Goal: Obtain resource: Download file/media

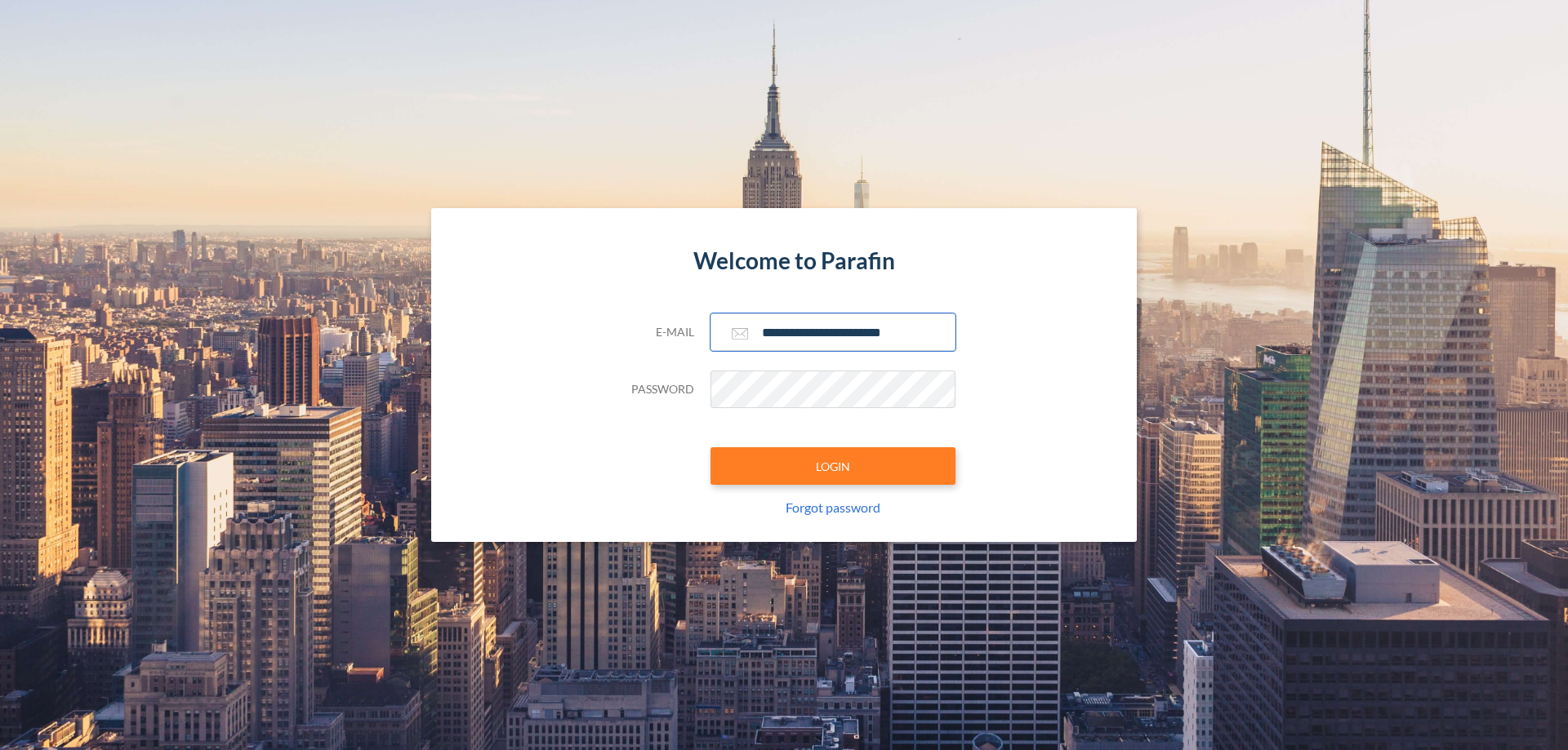
type input "**********"
click at [833, 466] on button "LOGIN" at bounding box center [832, 466] width 245 height 37
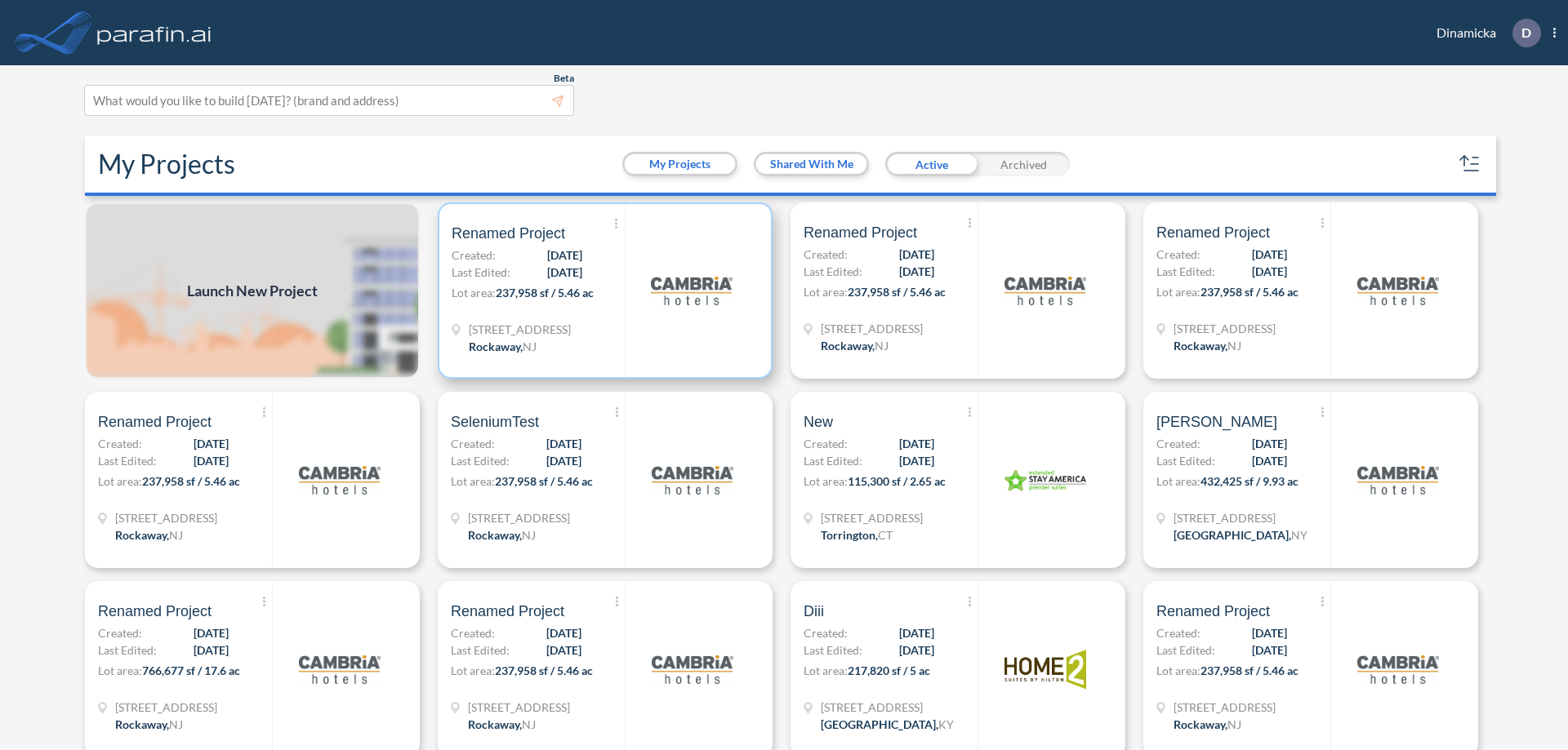
scroll to position [4, 0]
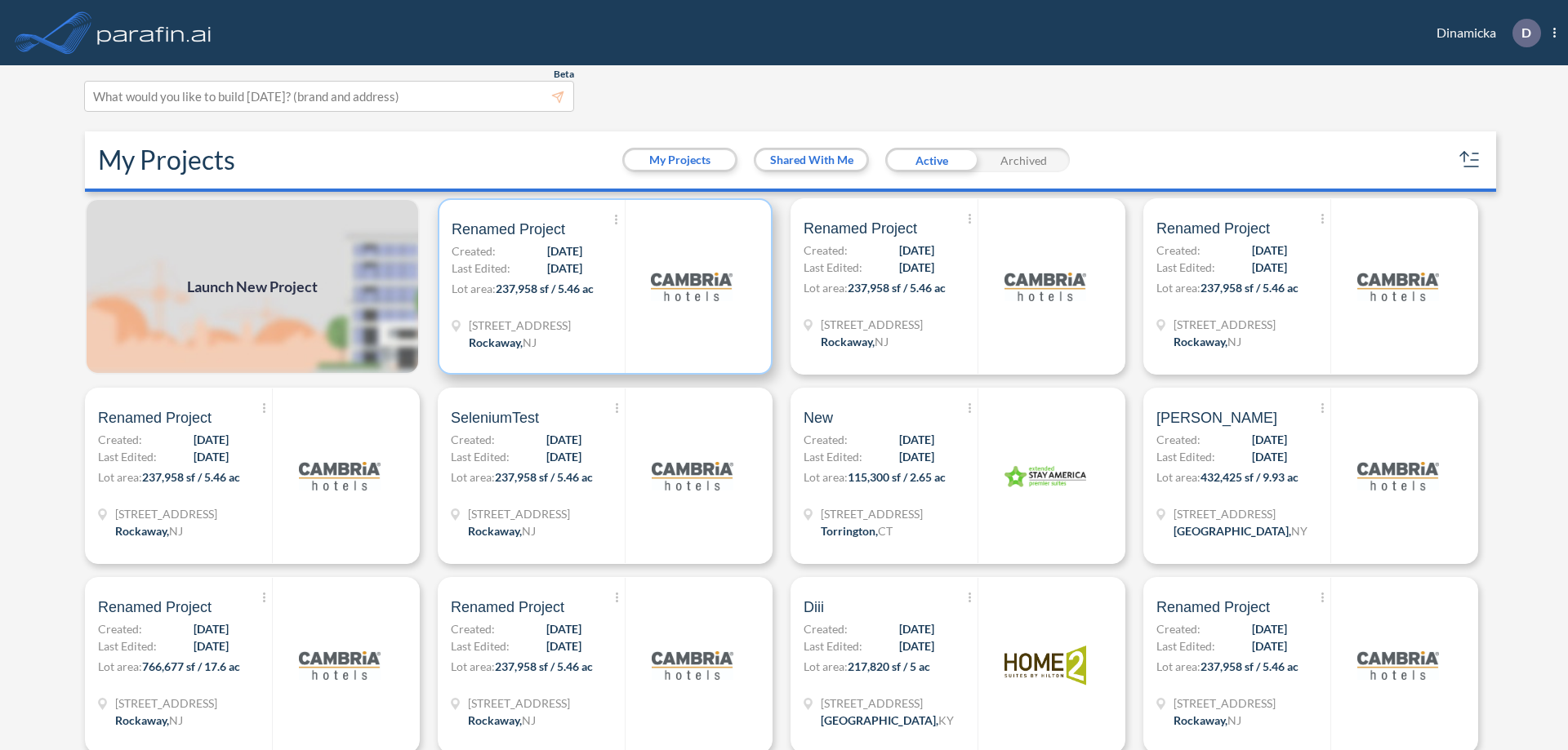
click at [601, 287] on p "Lot area: 237,958 sf / 5.46 ac" at bounding box center [539, 292] width 173 height 24
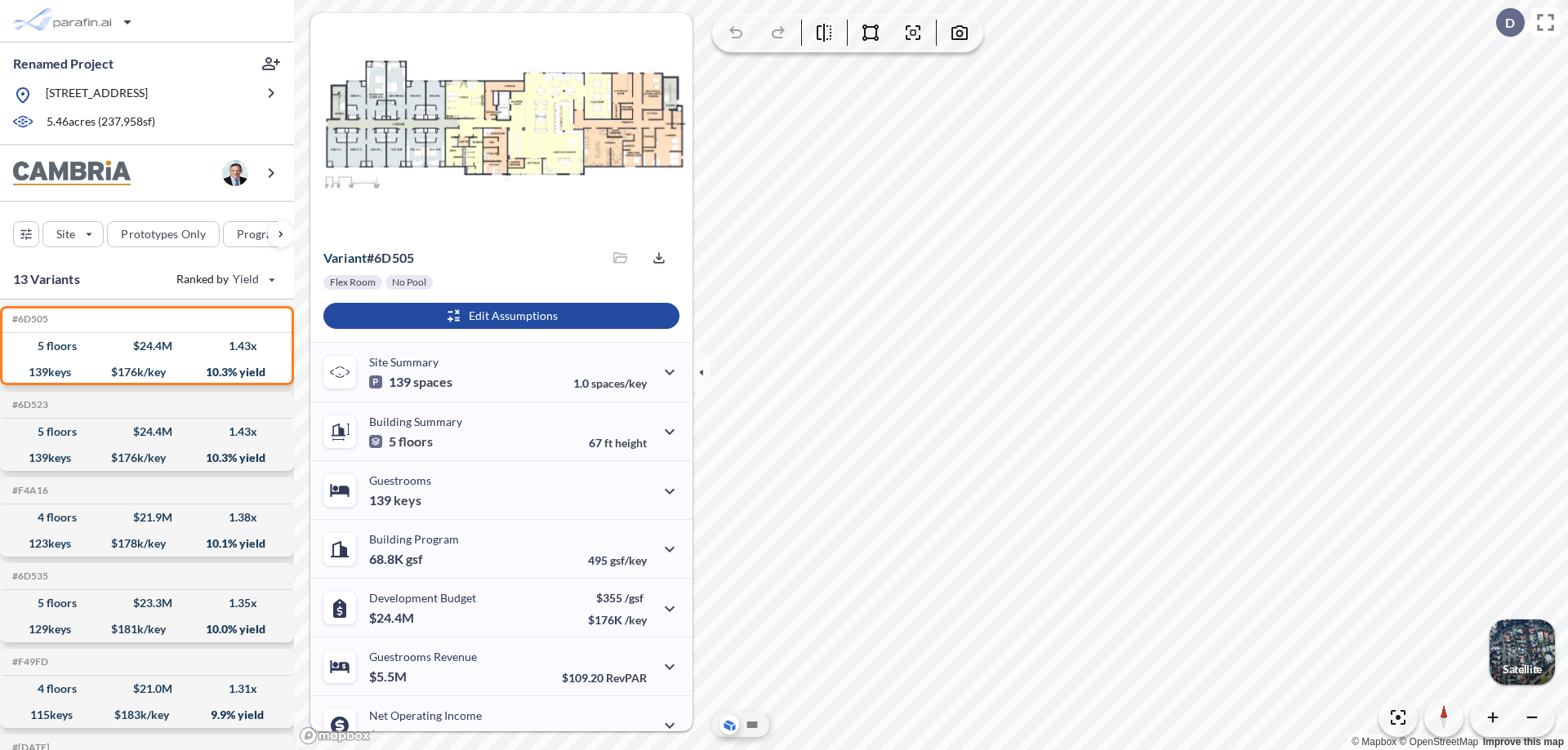
scroll to position [82, 0]
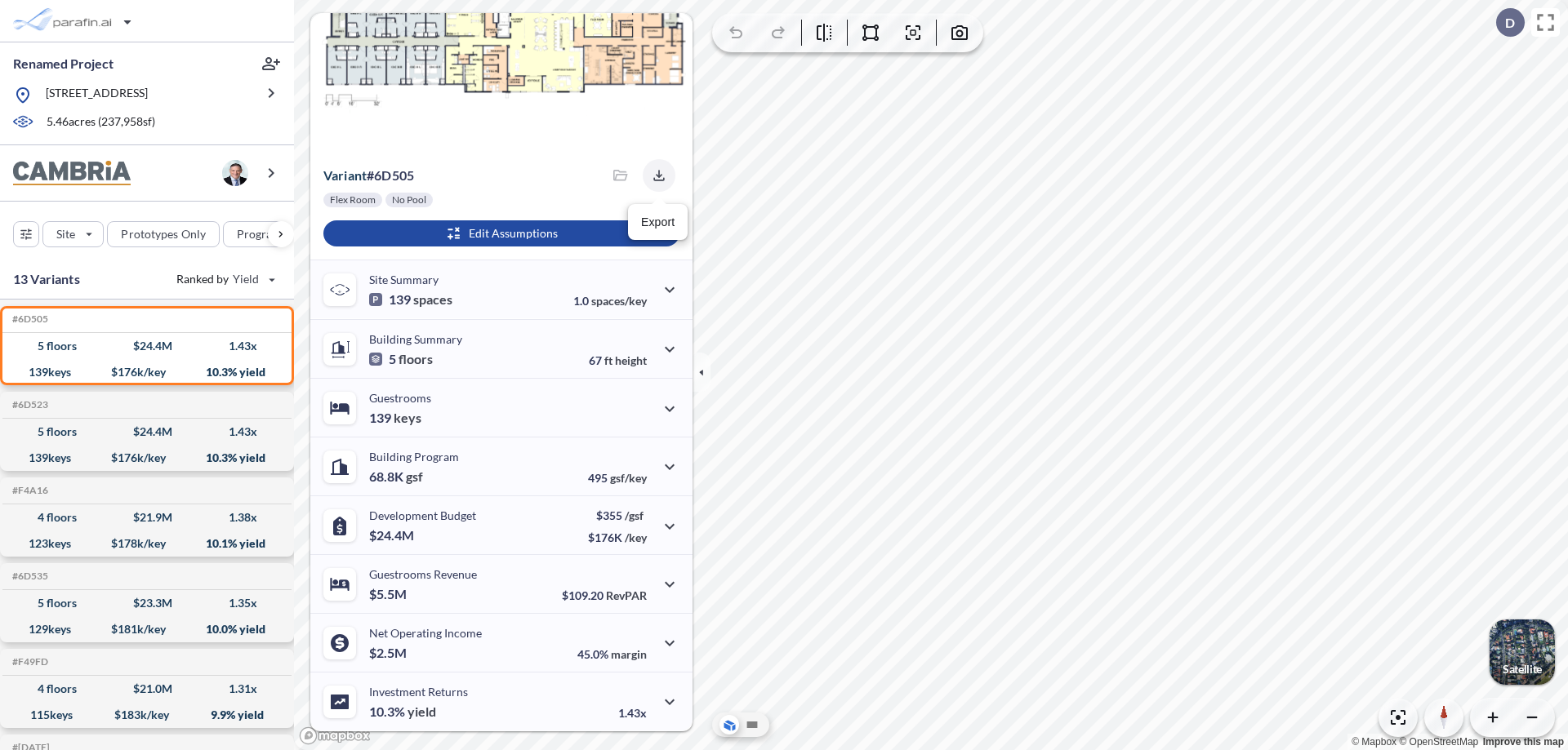
click at [654, 175] on icon "button" at bounding box center [659, 175] width 11 height 11
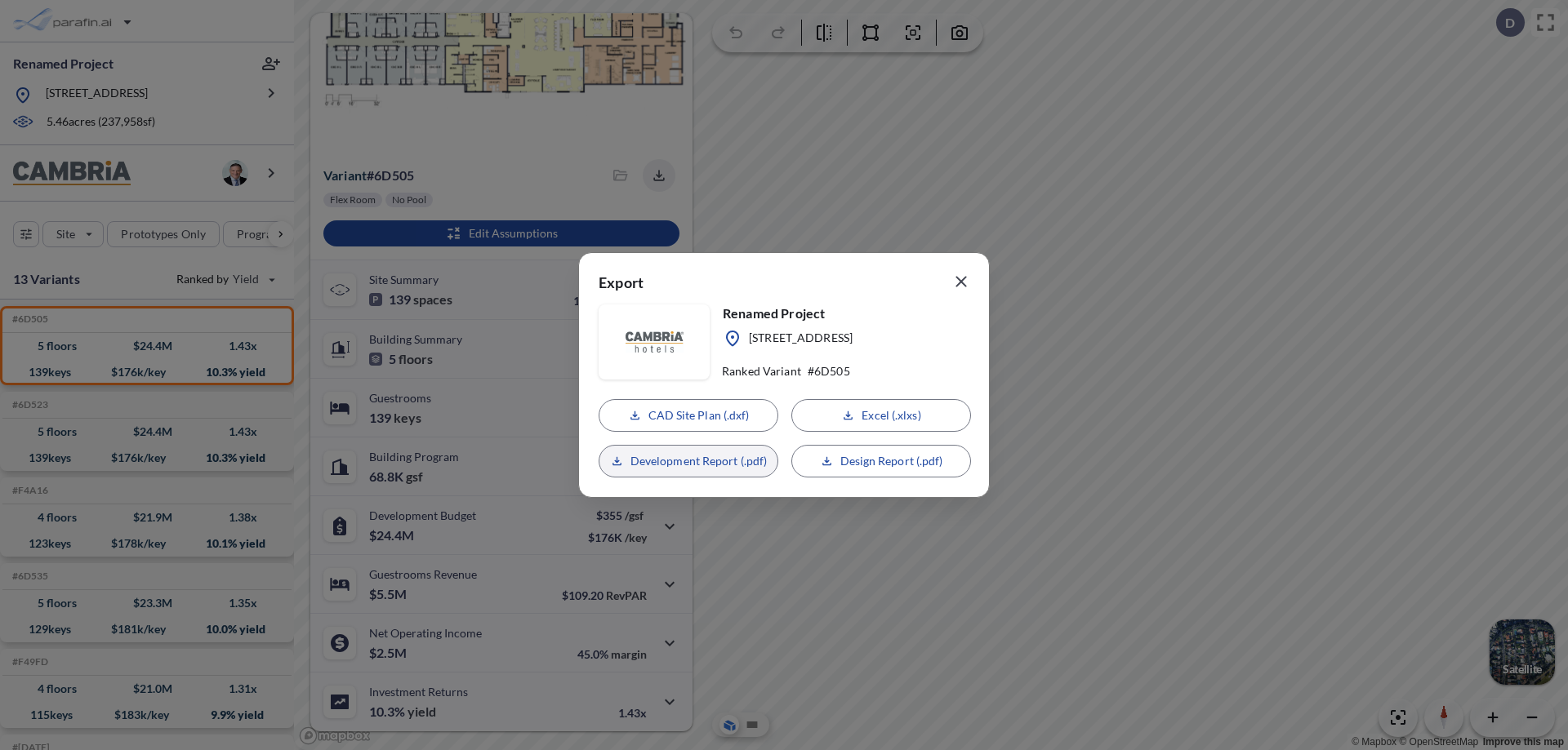
click at [688, 462] on p "Development Report (.pdf)" at bounding box center [699, 461] width 137 height 16
